Goal: Task Accomplishment & Management: Use online tool/utility

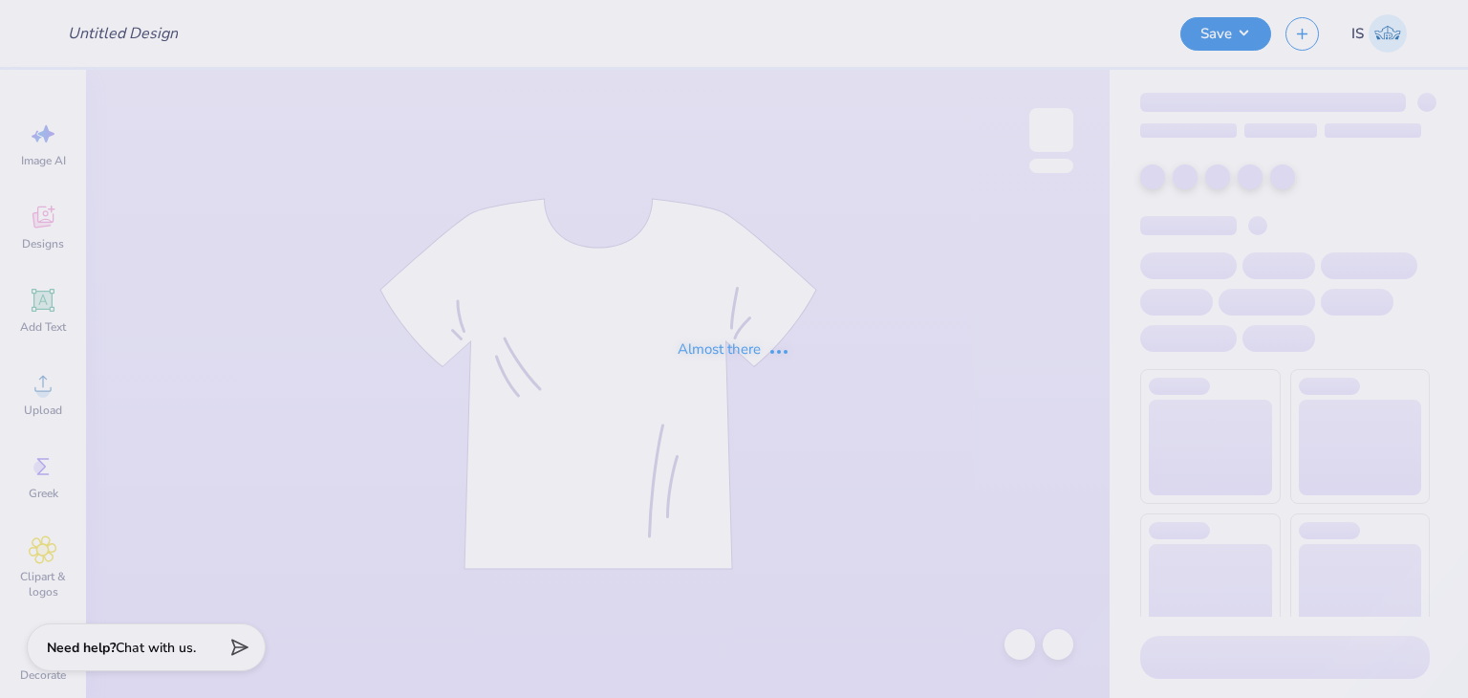
type input "Shirts for CH"
type input "150"
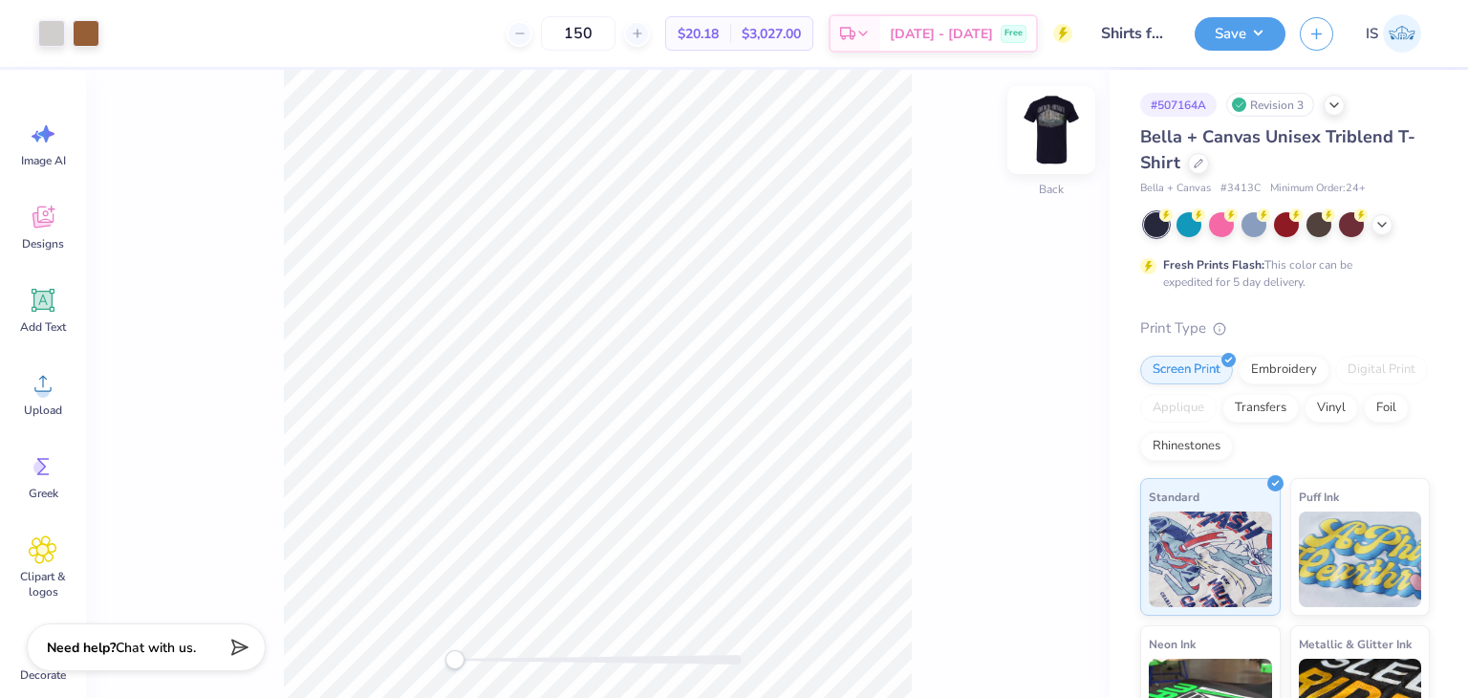
click at [1060, 118] on img at bounding box center [1051, 130] width 76 height 76
click at [1197, 166] on div at bounding box center [1198, 161] width 21 height 21
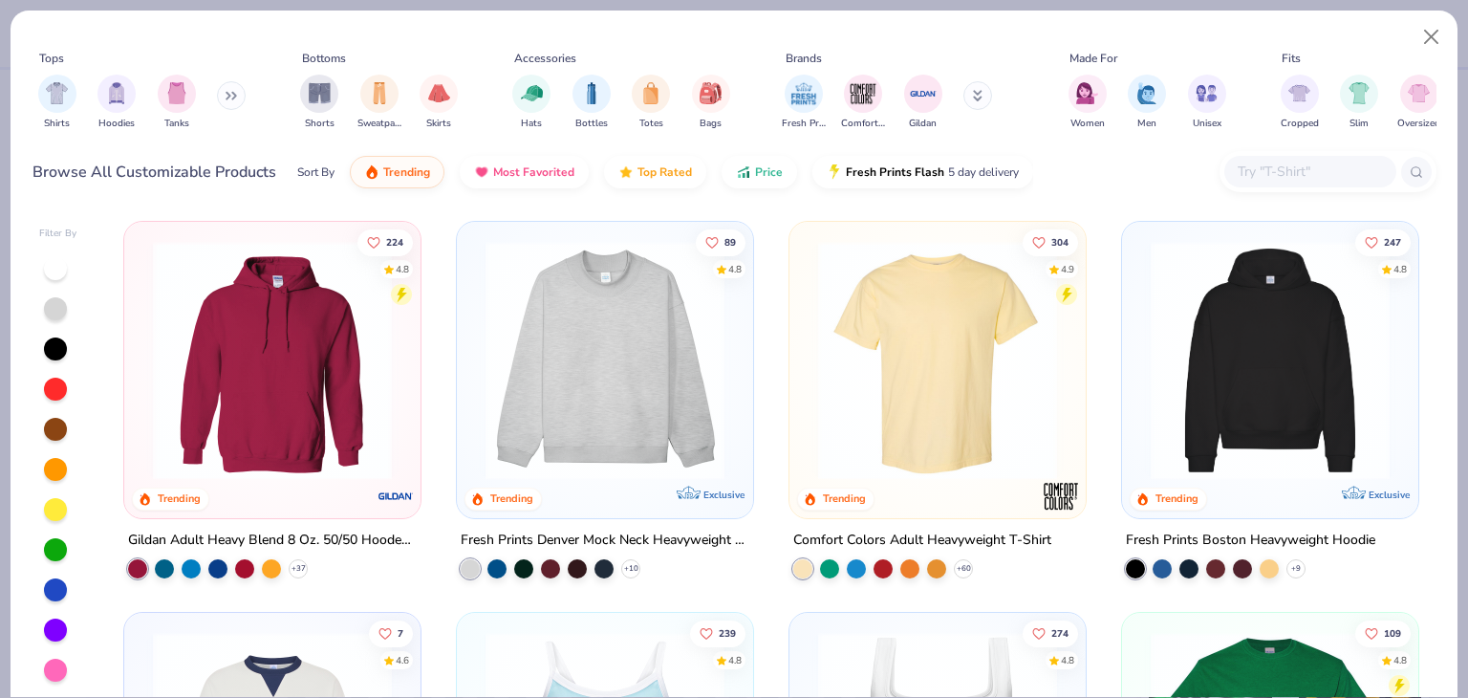
click at [1296, 175] on input "text" at bounding box center [1309, 172] width 147 height 22
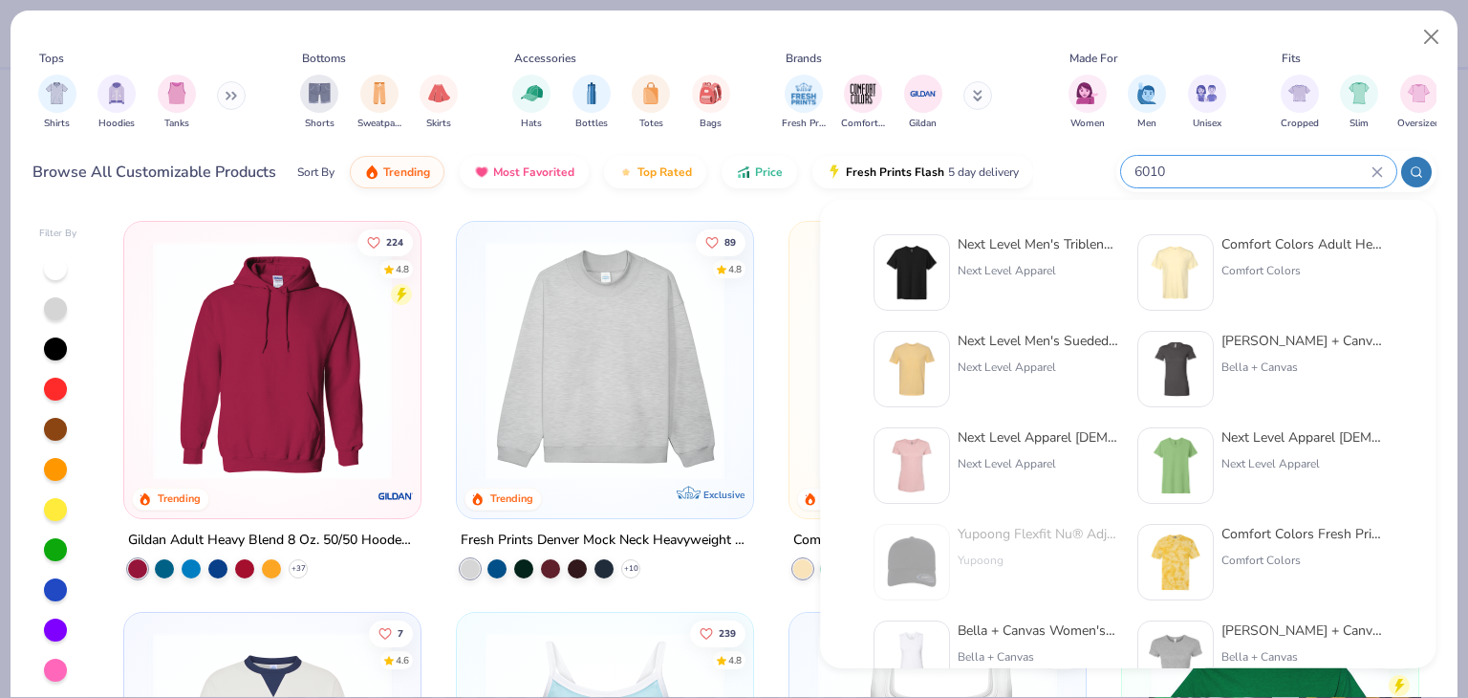
type input "6010"
click at [951, 264] on div "Next Level Men's Triblend Crew Next Level Apparel" at bounding box center [996, 272] width 245 height 76
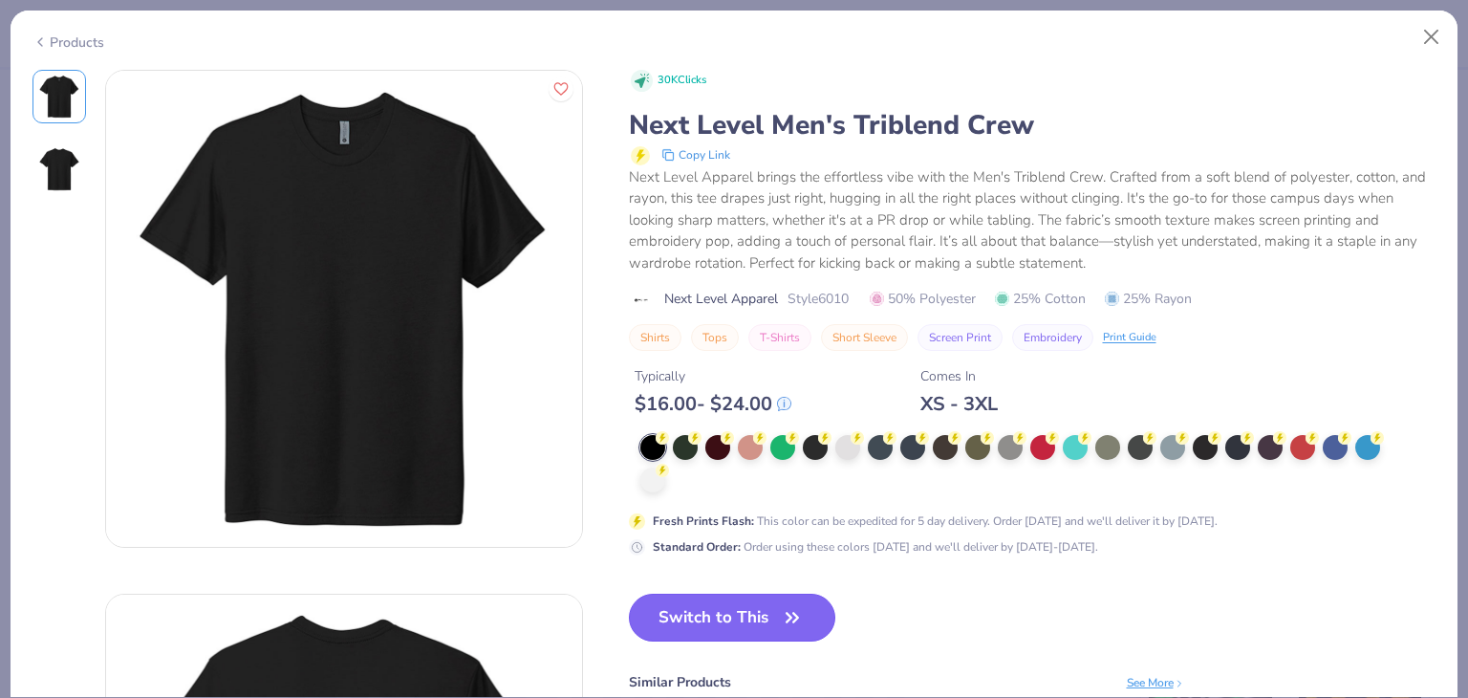
click at [740, 601] on button "Switch to This" at bounding box center [732, 618] width 207 height 48
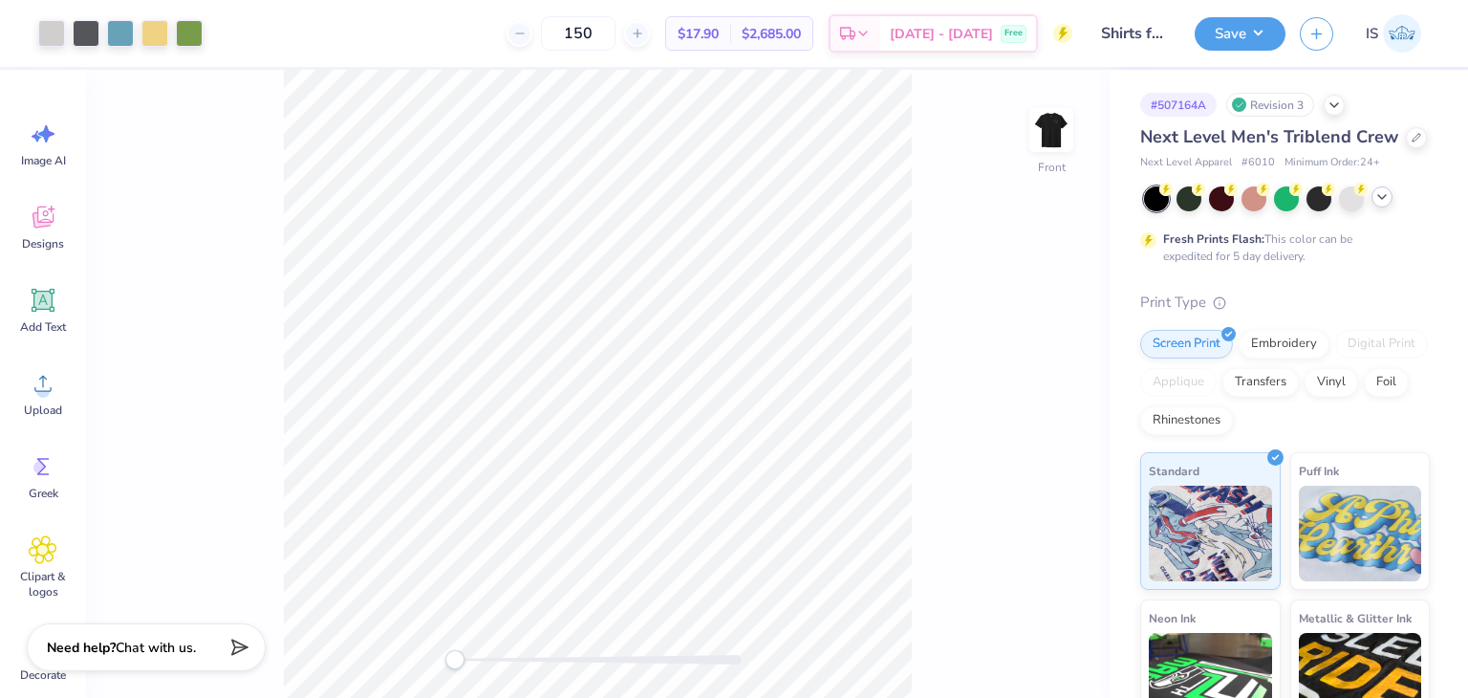
click at [1386, 199] on polyline at bounding box center [1382, 197] width 8 height 4
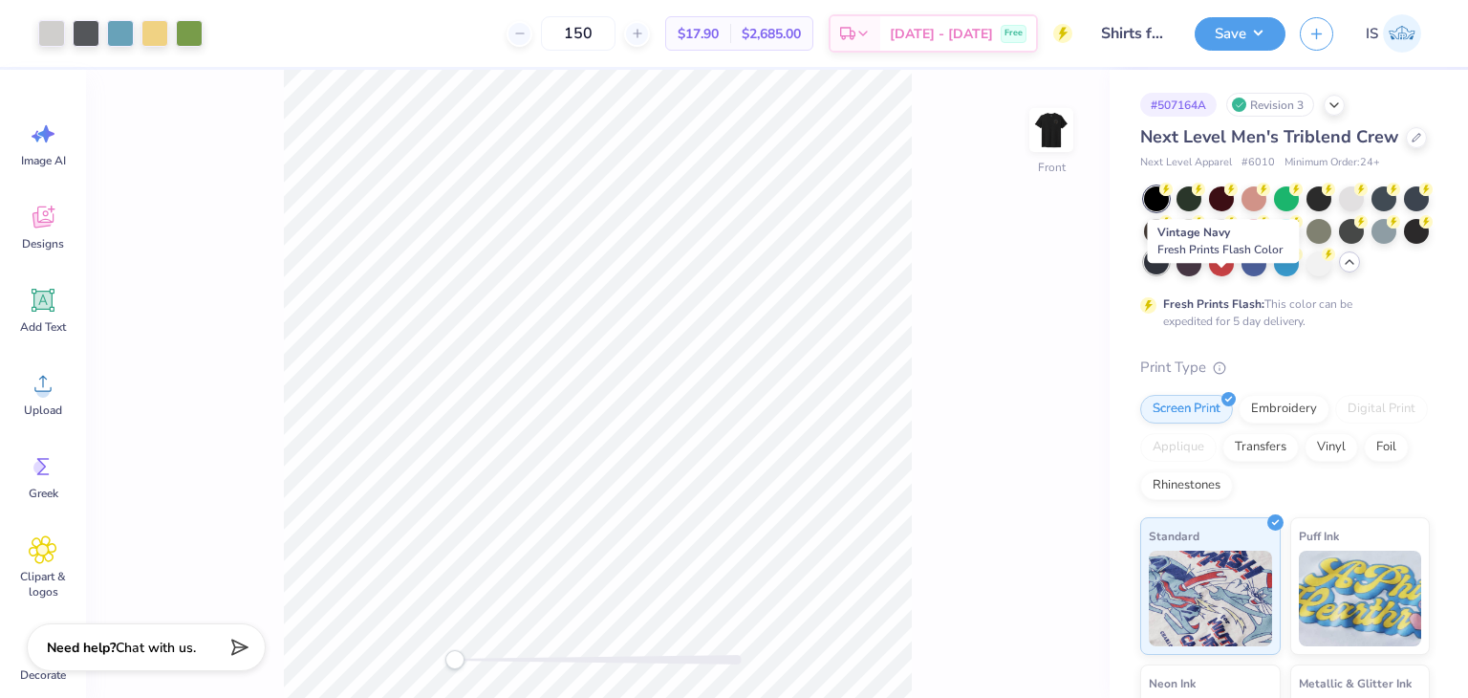
click at [1169, 274] on div at bounding box center [1156, 261] width 25 height 25
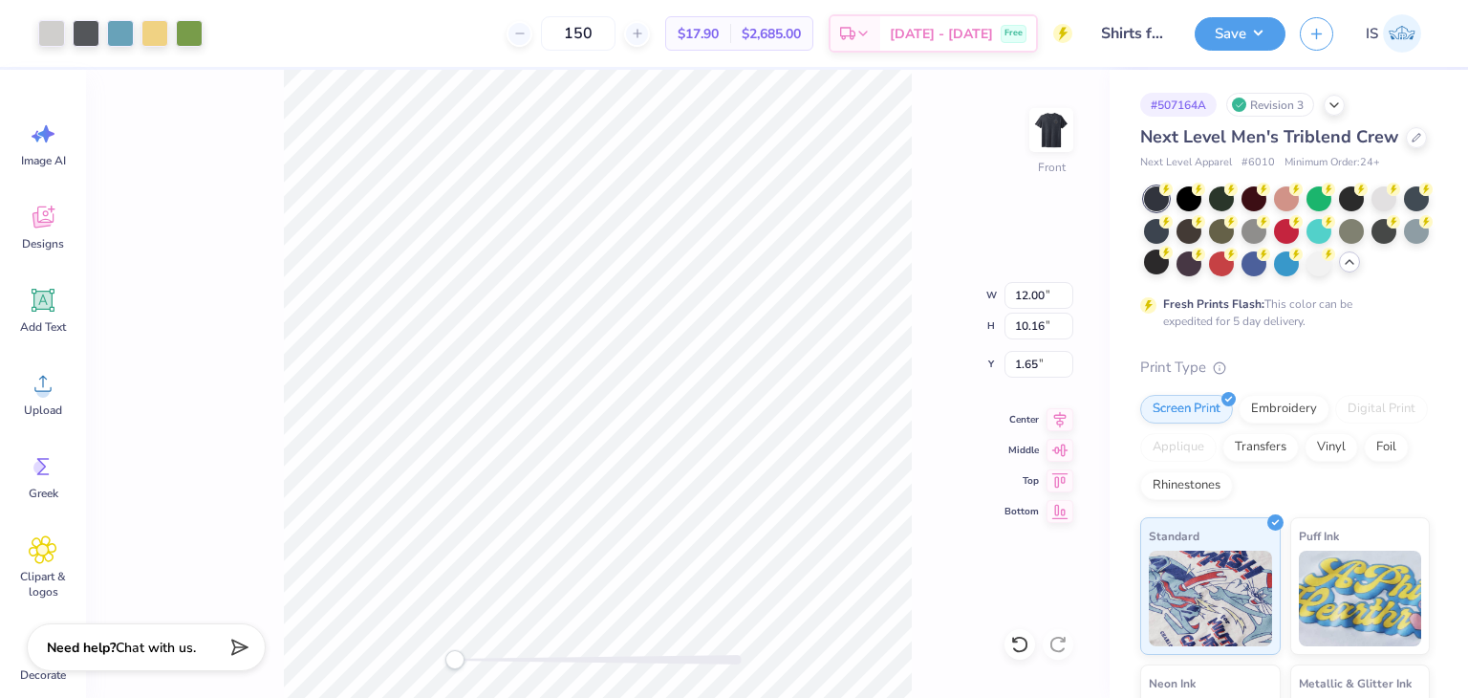
click at [915, 158] on div "Front W 12.00 12.00 " H 10.16 10.16 " Y 1.65 1.65 " Center Middle Top Bottom" at bounding box center [598, 384] width 1024 height 628
click at [1084, 119] on div "Front" at bounding box center [598, 384] width 1024 height 628
click at [1054, 125] on img at bounding box center [1051, 130] width 76 height 76
drag, startPoint x: 634, startPoint y: 36, endPoint x: 573, endPoint y: 48, distance: 62.2
click at [573, 48] on input "150" at bounding box center [578, 33] width 75 height 34
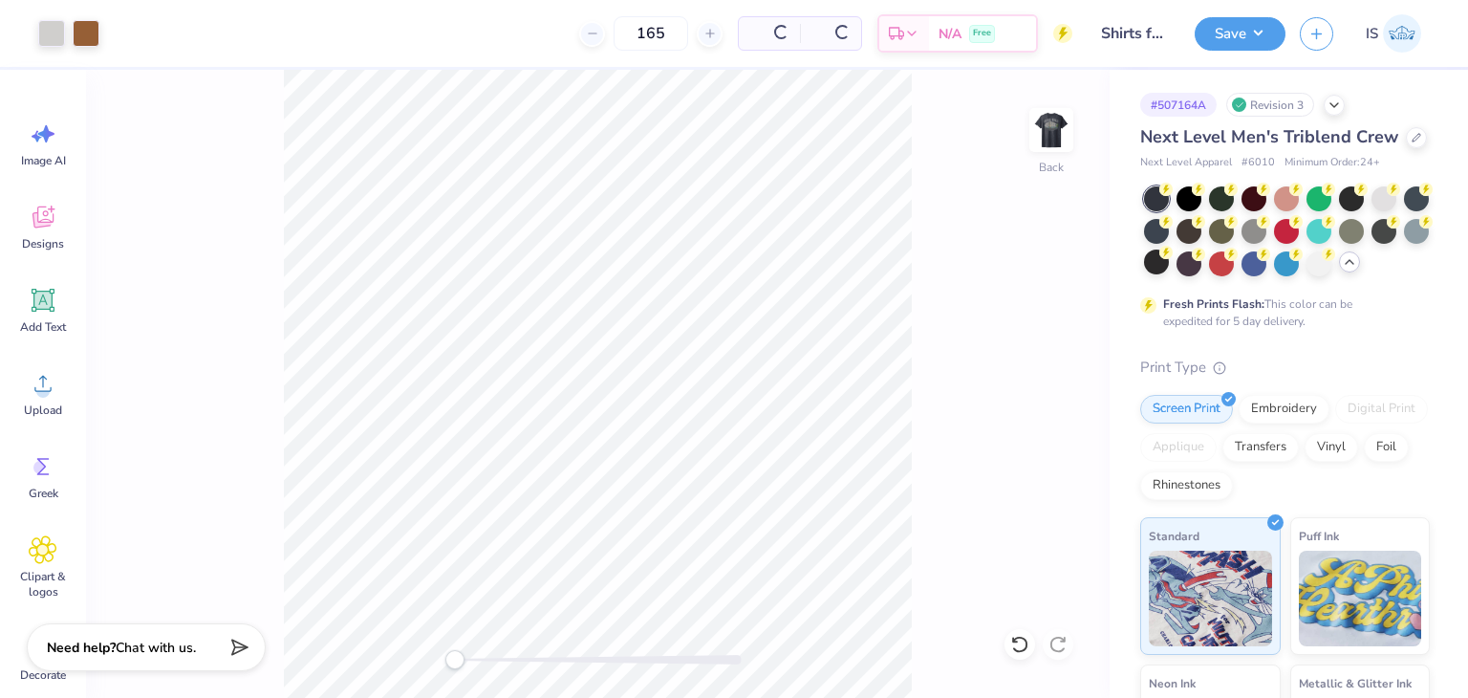
type input "165"
click at [1243, 28] on button "Save" at bounding box center [1240, 30] width 91 height 33
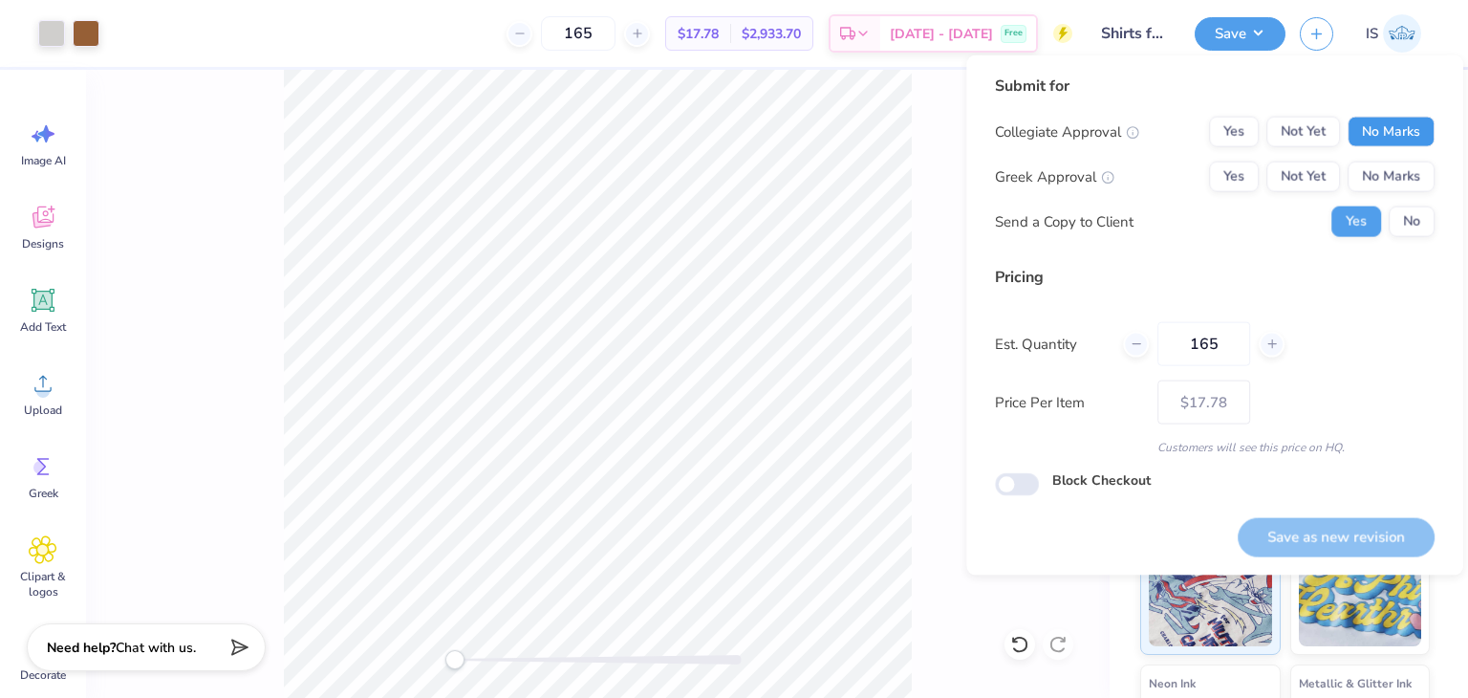
click at [1400, 125] on button "No Marks" at bounding box center [1391, 132] width 87 height 31
click at [1395, 174] on button "No Marks" at bounding box center [1391, 177] width 87 height 31
click at [1336, 532] on button "Save as new revision" at bounding box center [1336, 536] width 197 height 39
type input "$17.78"
